Goal: Find specific page/section: Find specific page/section

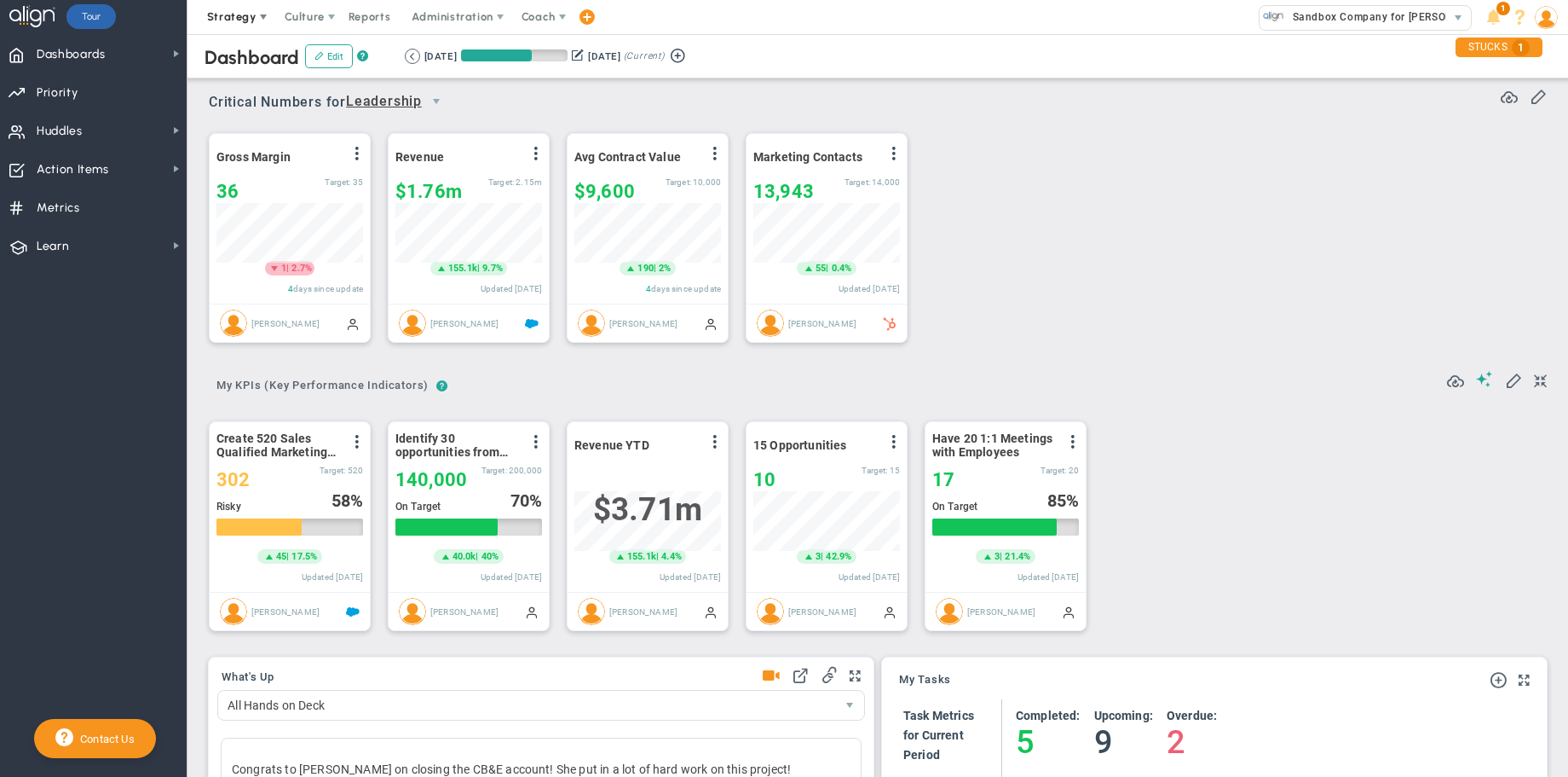
click at [266, 31] on span "Strategy" at bounding box center [233, 17] width 77 height 34
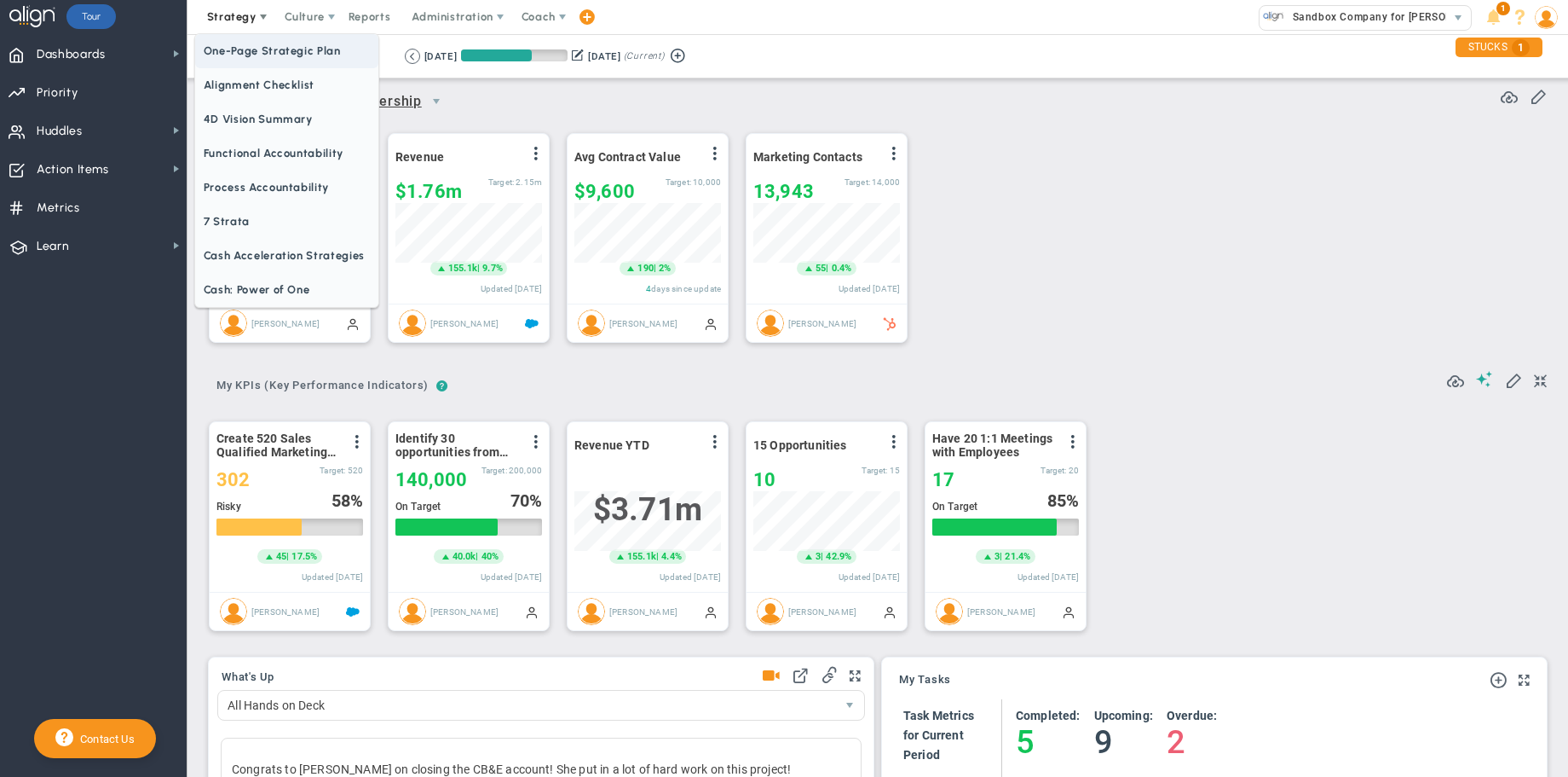
click at [266, 51] on font "One-Page Strategic Plan" at bounding box center [272, 50] width 137 height 13
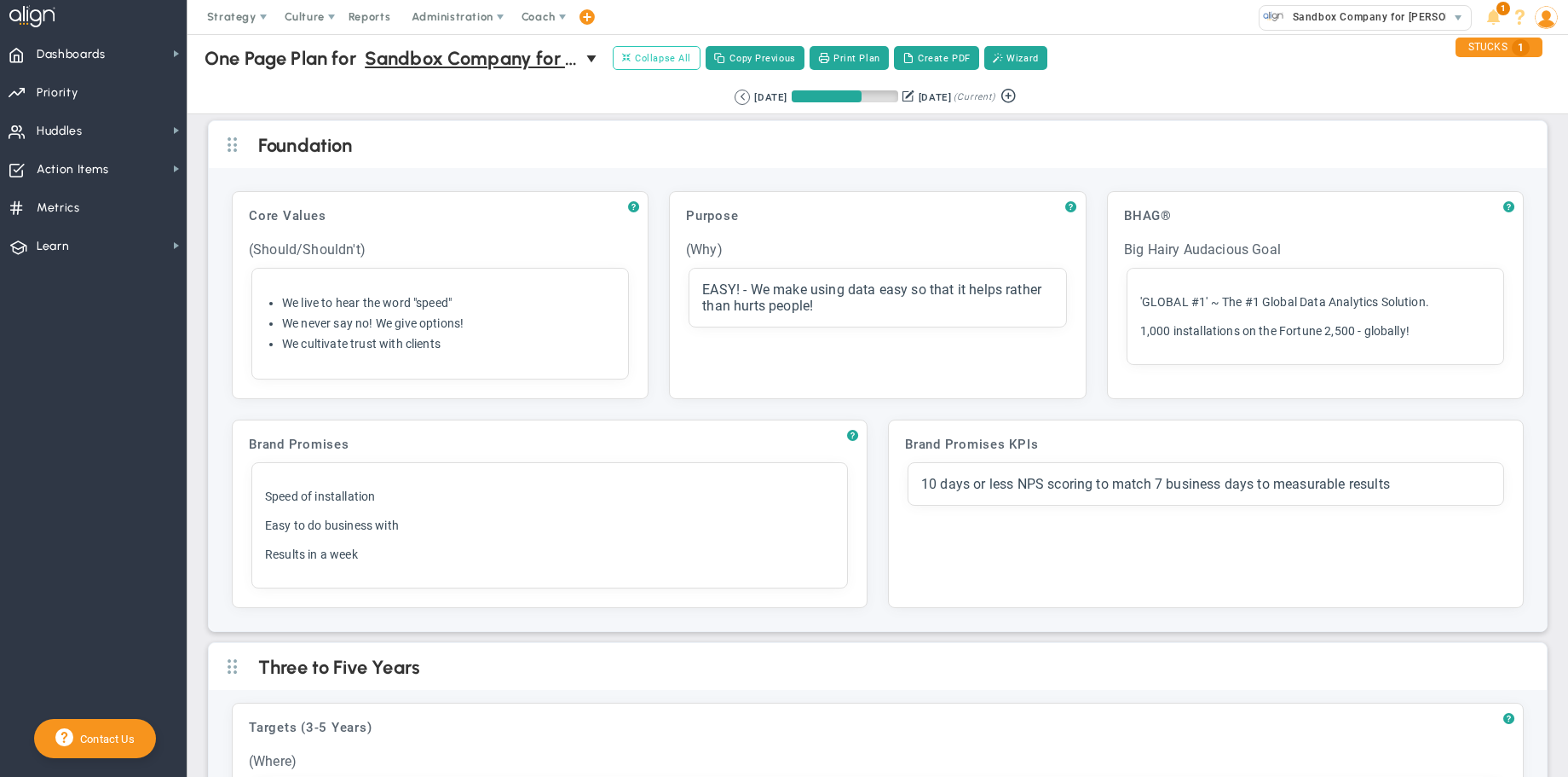
click at [649, 58] on font "Collapse All" at bounding box center [663, 58] width 57 height 11
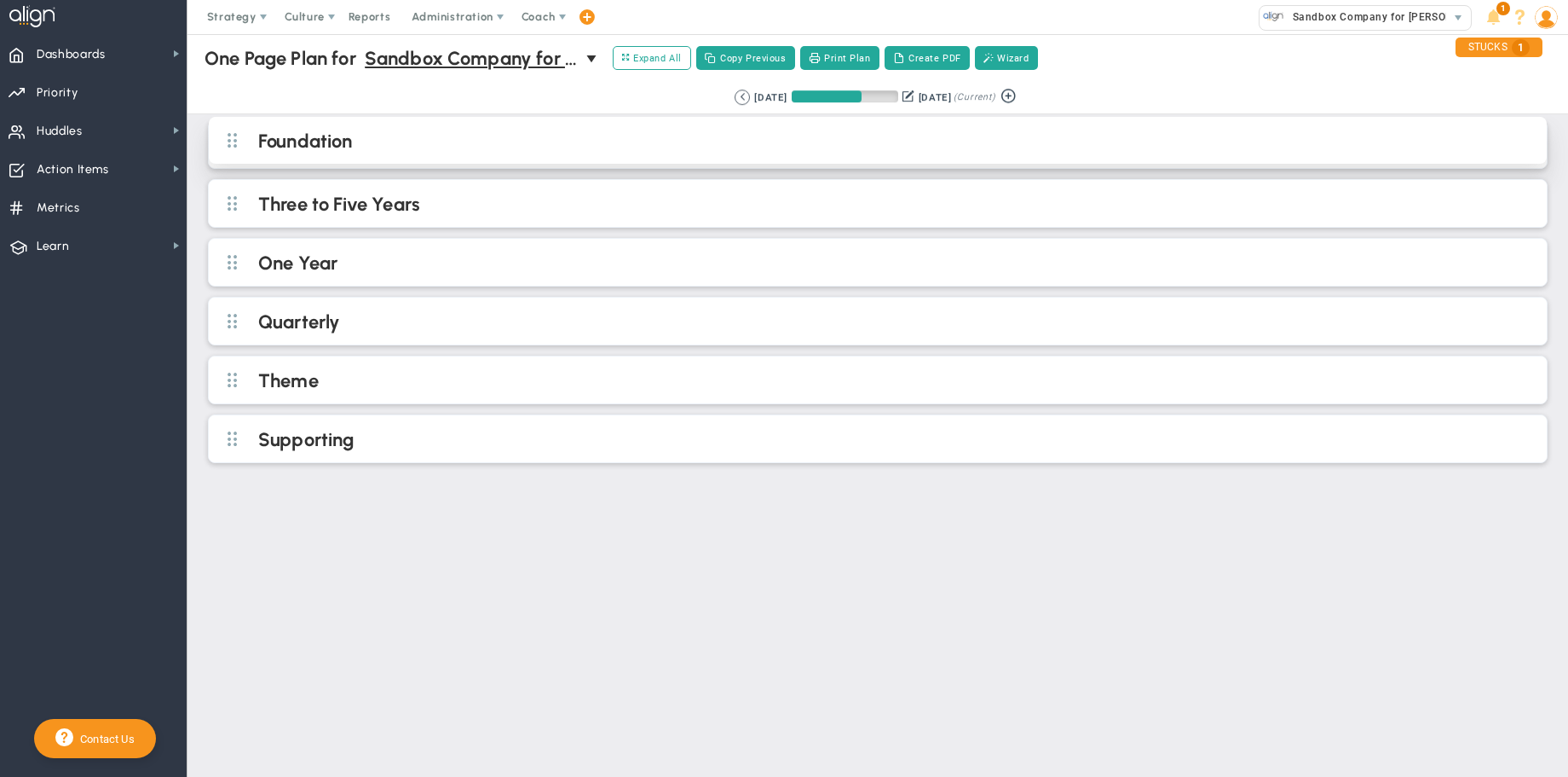
click at [533, 140] on h2 "Foundation" at bounding box center [892, 142] width 1267 height 26
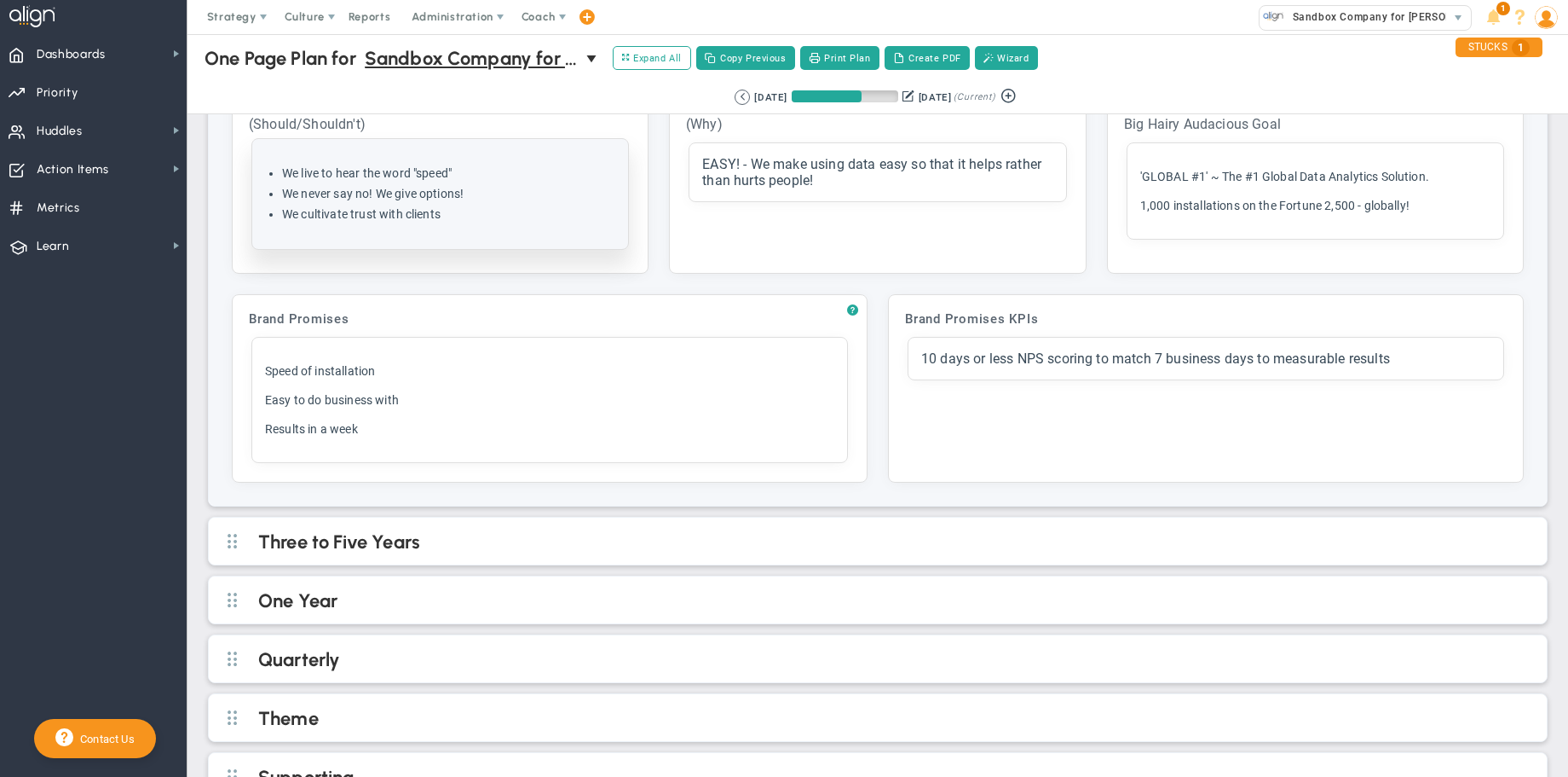
scroll to position [168, 0]
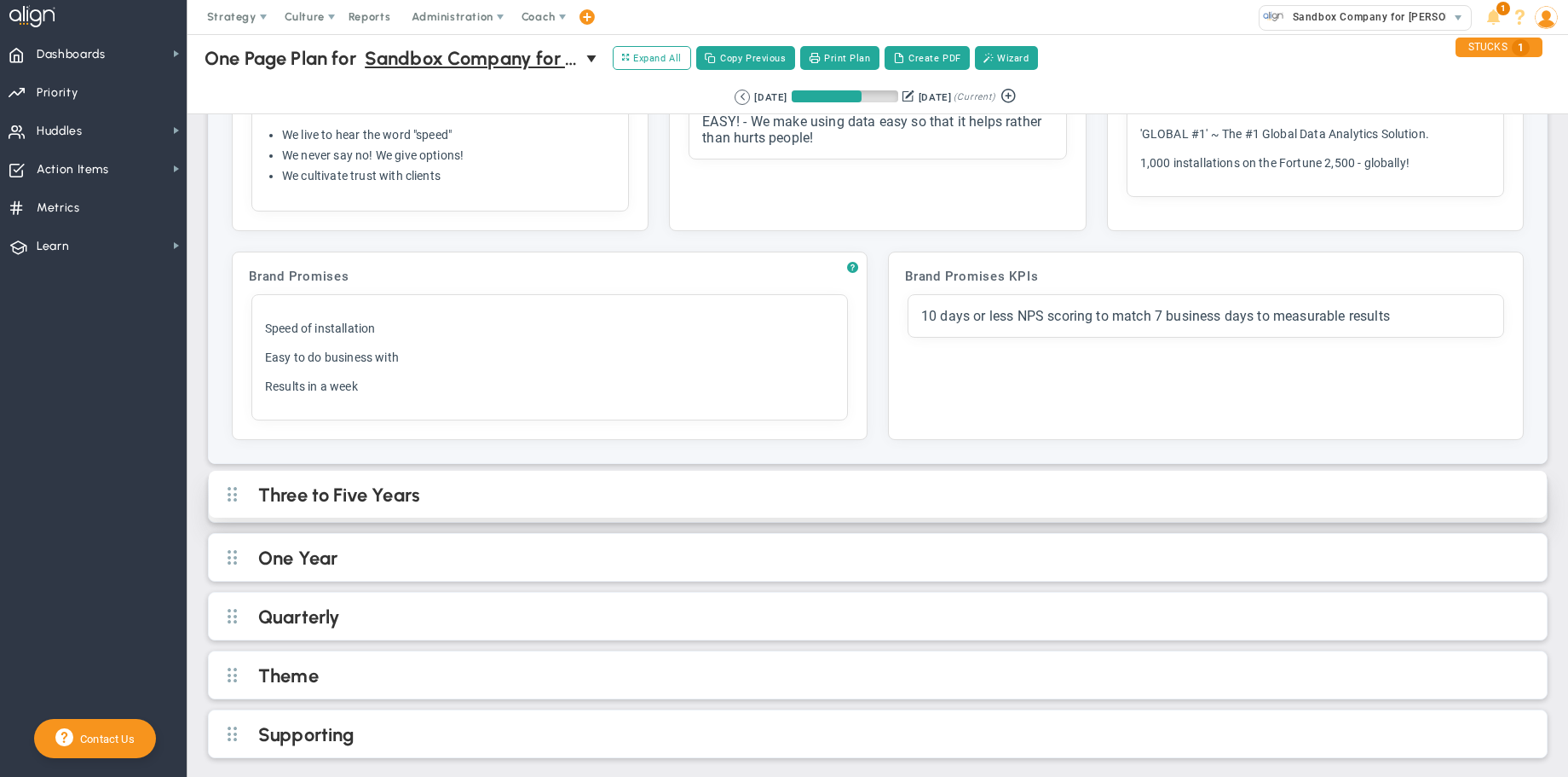
click at [539, 488] on h2 "Three to Five Years" at bounding box center [892, 496] width 1267 height 26
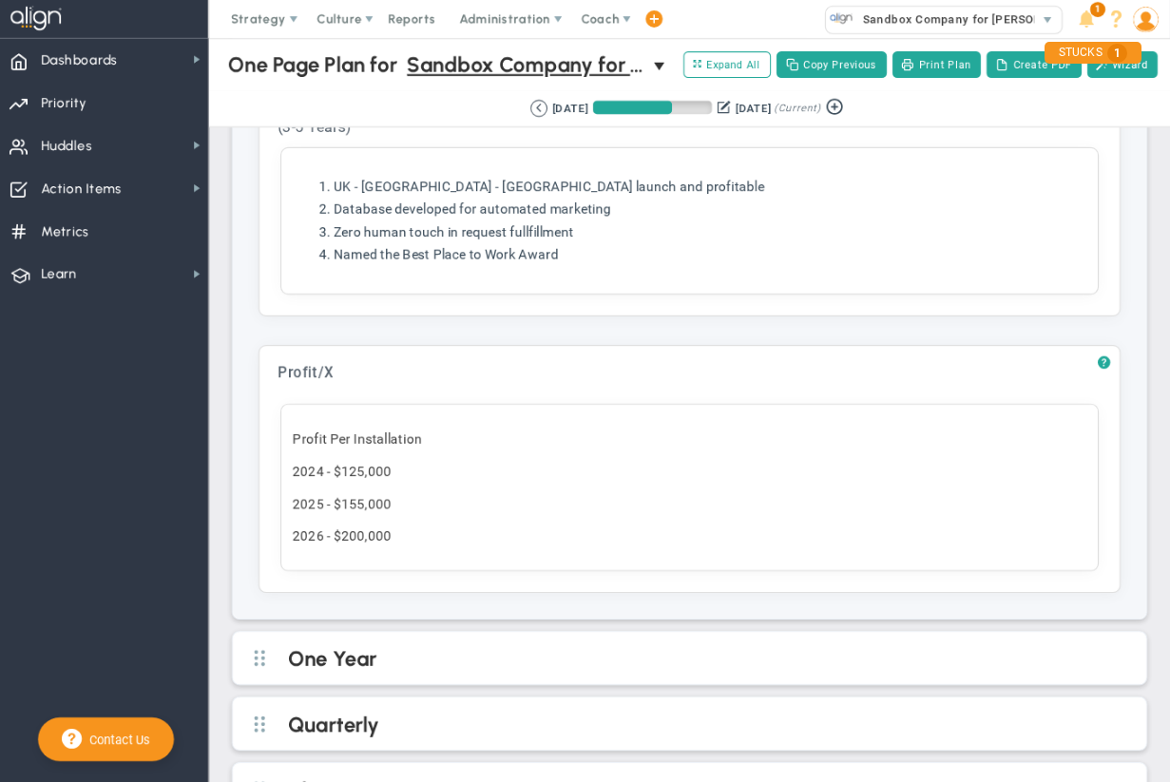
scroll to position [1268, 0]
